Goal: Transaction & Acquisition: Download file/media

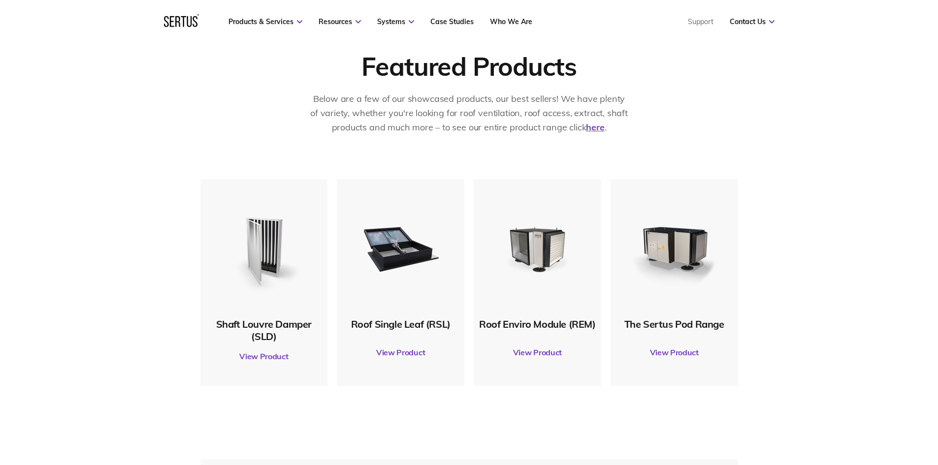
scroll to position [541, 0]
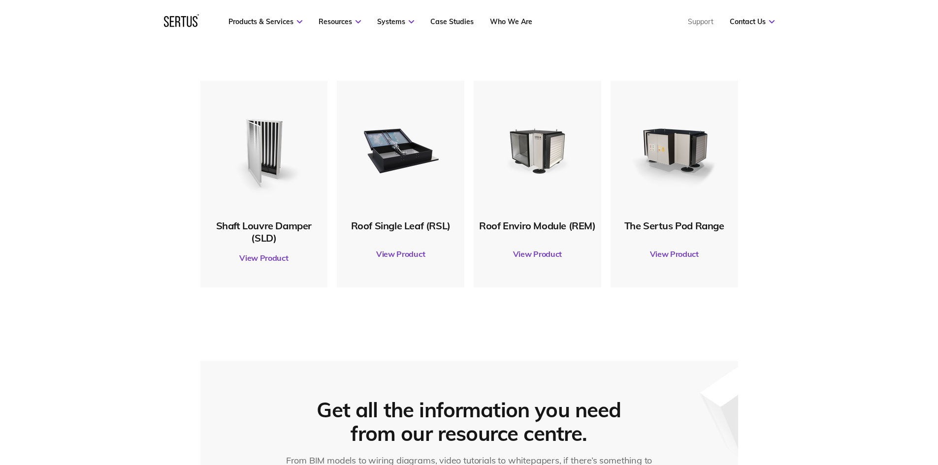
click at [394, 253] on link "View Product" at bounding box center [401, 254] width 118 height 28
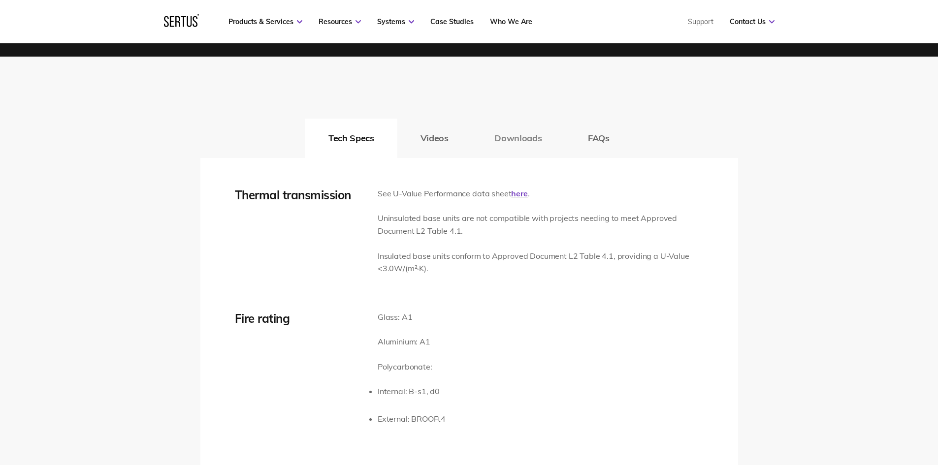
scroll to position [1477, 0]
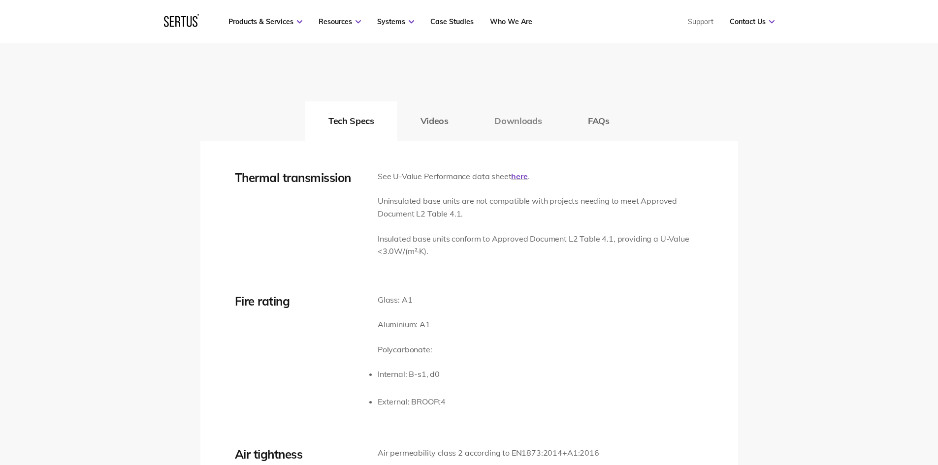
click at [500, 127] on button "Downloads" at bounding box center [518, 120] width 94 height 39
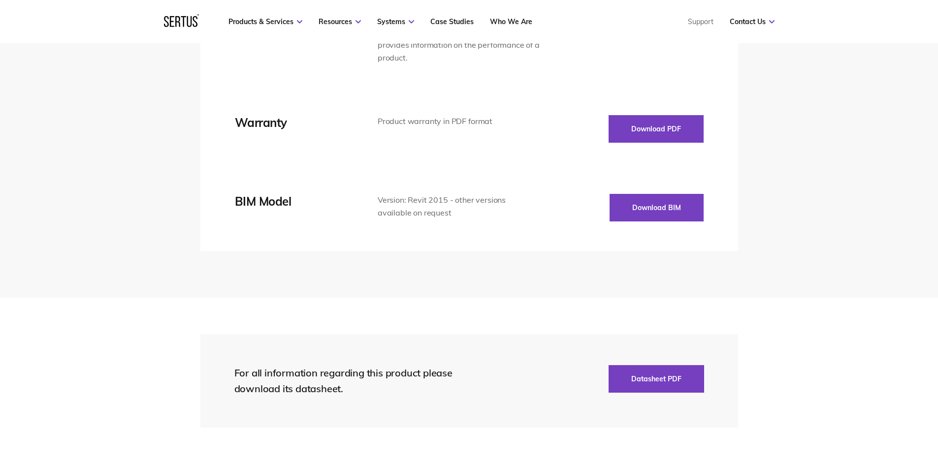
scroll to position [1870, 0]
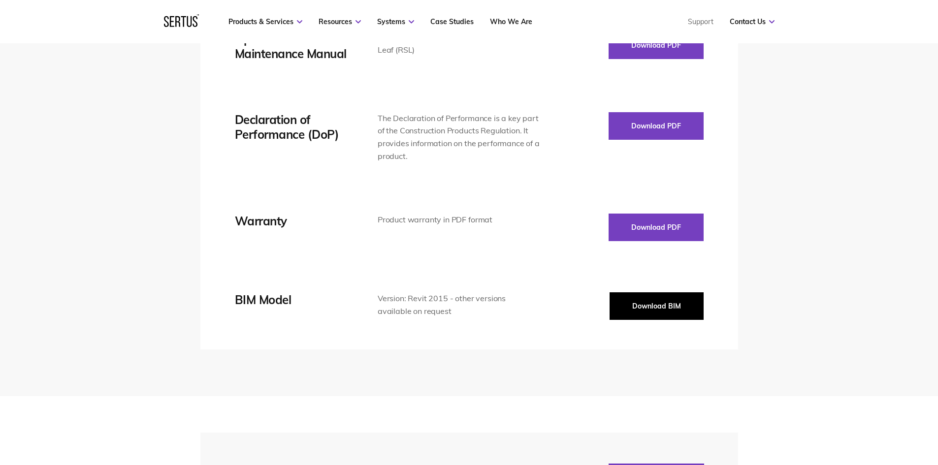
click at [644, 305] on button "Download BIM" at bounding box center [656, 306] width 94 height 28
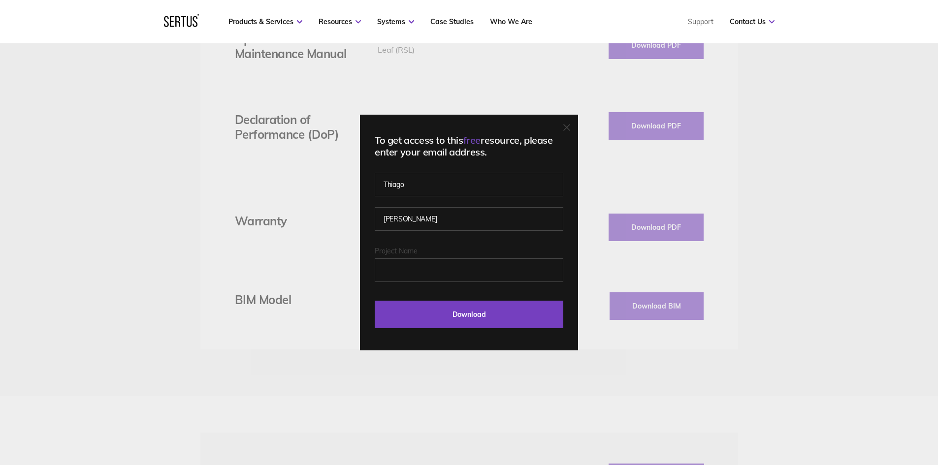
click at [575, 124] on div "To get access to this free resource, please enter your email address. [PERSON_N…" at bounding box center [469, 233] width 218 height 236
click at [567, 130] on icon at bounding box center [567, 128] width 6 height 6
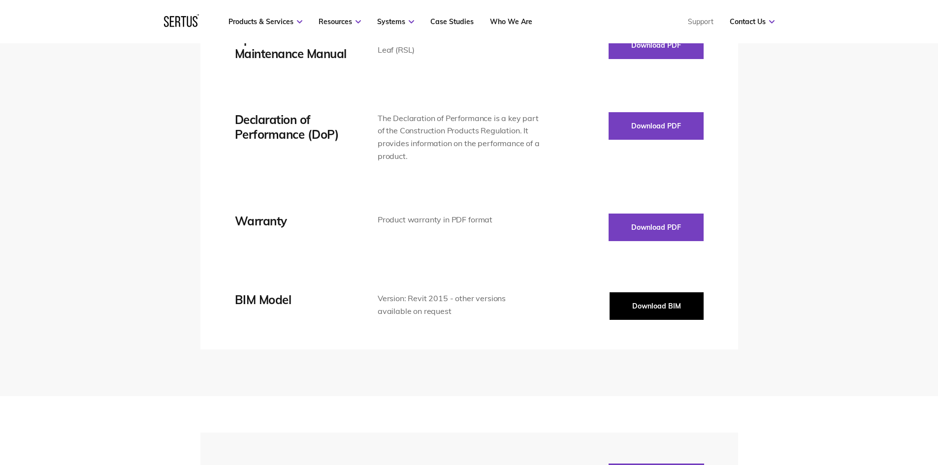
click at [639, 304] on button "Download BIM" at bounding box center [656, 306] width 94 height 28
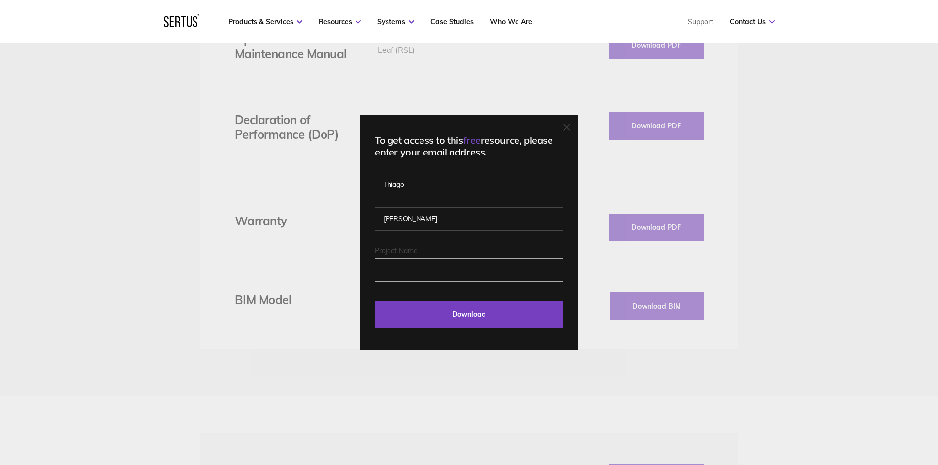
click at [401, 272] on input "Project Name" at bounding box center [469, 270] width 189 height 24
type input "townlink"
click at [375, 301] on input "Download" at bounding box center [469, 315] width 189 height 28
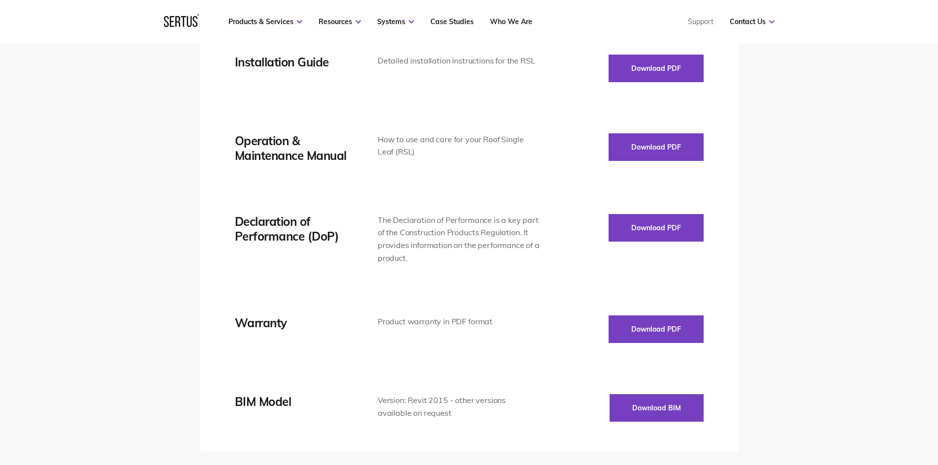
scroll to position [1821, 0]
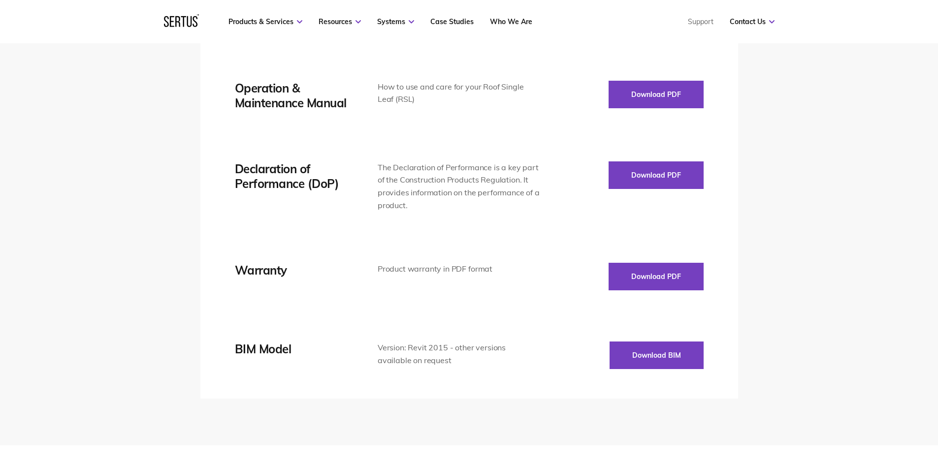
click at [390, 359] on div "Version: Revit 2015 - other versions available on request" at bounding box center [459, 354] width 163 height 25
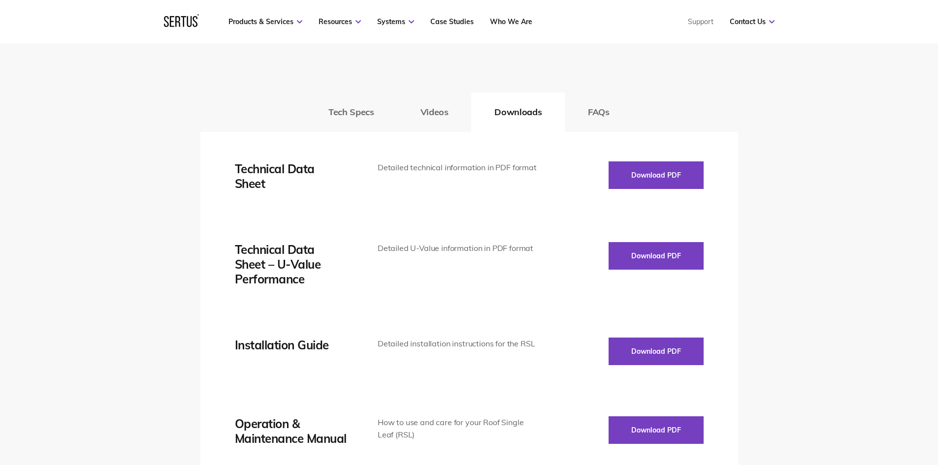
scroll to position [1378, 0]
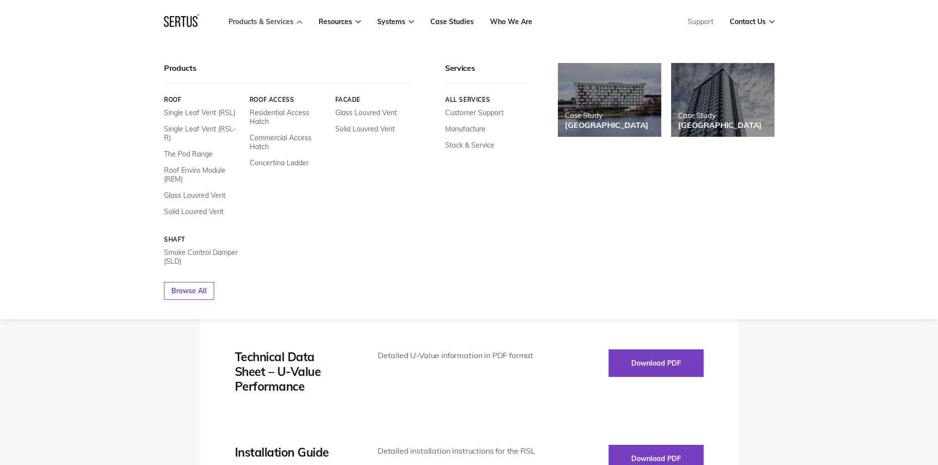
click at [264, 21] on link "Products & Services" at bounding box center [265, 21] width 74 height 9
click at [256, 24] on link "Products & Services" at bounding box center [265, 21] width 74 height 9
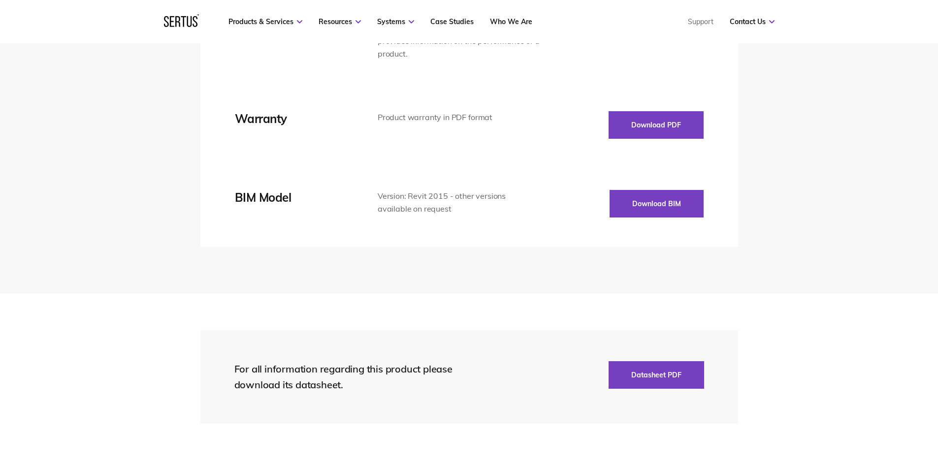
scroll to position [2067, 0]
